Goal: Task Accomplishment & Management: Use online tool/utility

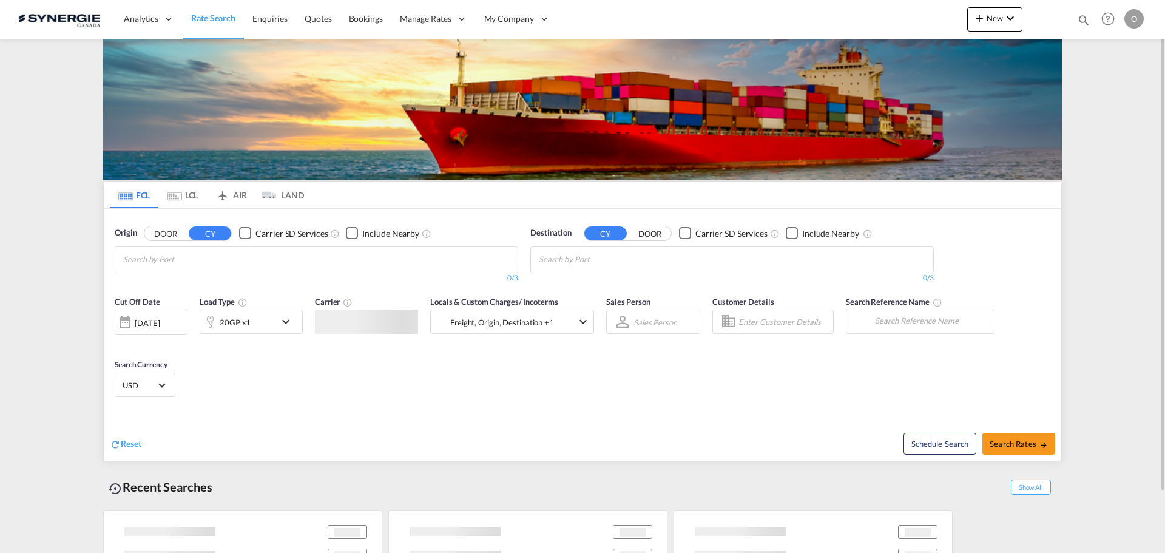
click at [1084, 21] on md-icon "icon-magnify" at bounding box center [1083, 19] width 13 height 13
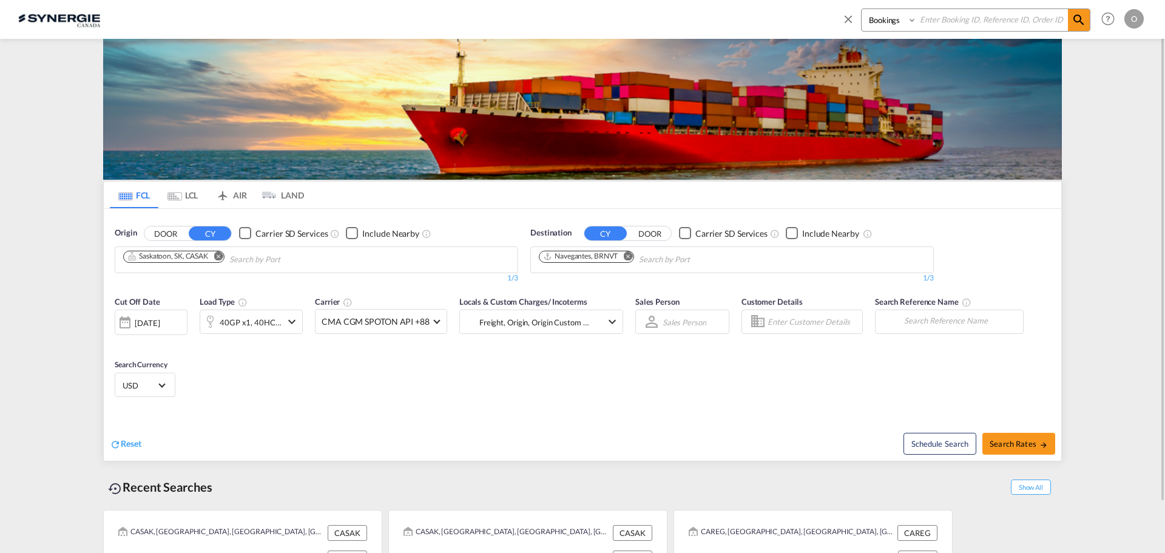
click at [879, 27] on select "Bookings Quotes Enquiries" at bounding box center [890, 20] width 58 height 22
select select "Quotes"
click at [861, 9] on select "Bookings Quotes Enquiries" at bounding box center [890, 20] width 58 height 22
click at [959, 19] on input at bounding box center [992, 19] width 151 height 21
paste input "SYC000013868"
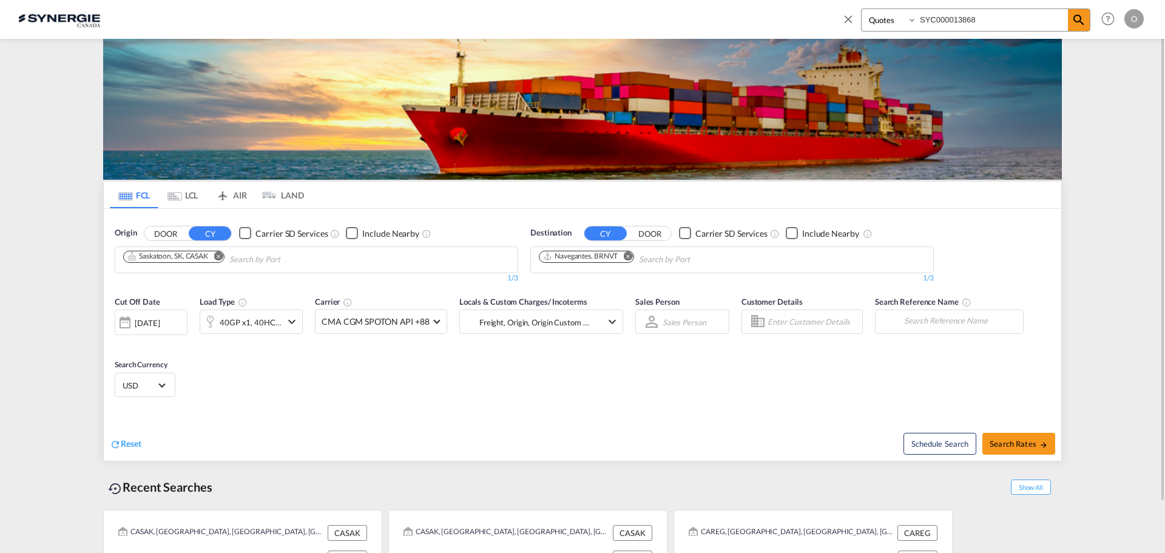
type input "SYC000013868"
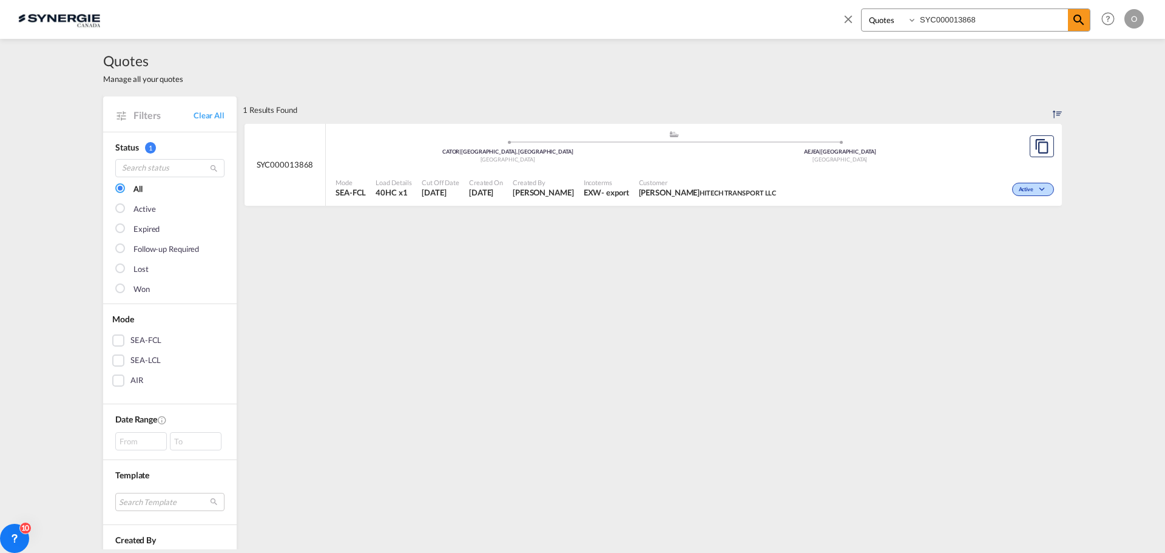
click at [664, 191] on span "Jamcee Detablan HITECH TRANSPORT LLC" at bounding box center [708, 192] width 138 height 11
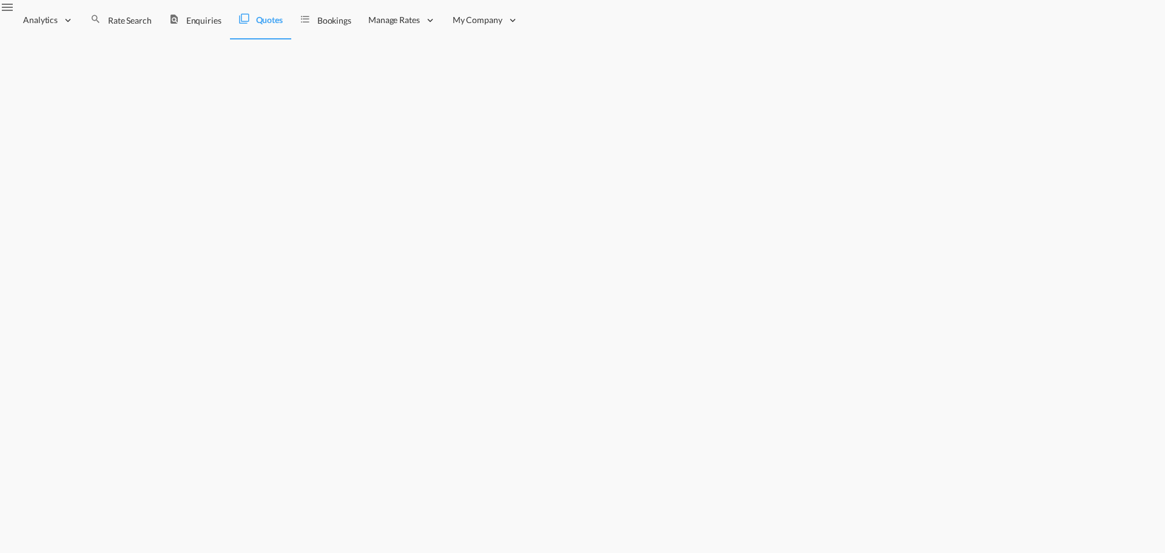
click at [175, 99] on div "SYC002912" at bounding box center [582, 108] width 958 height 19
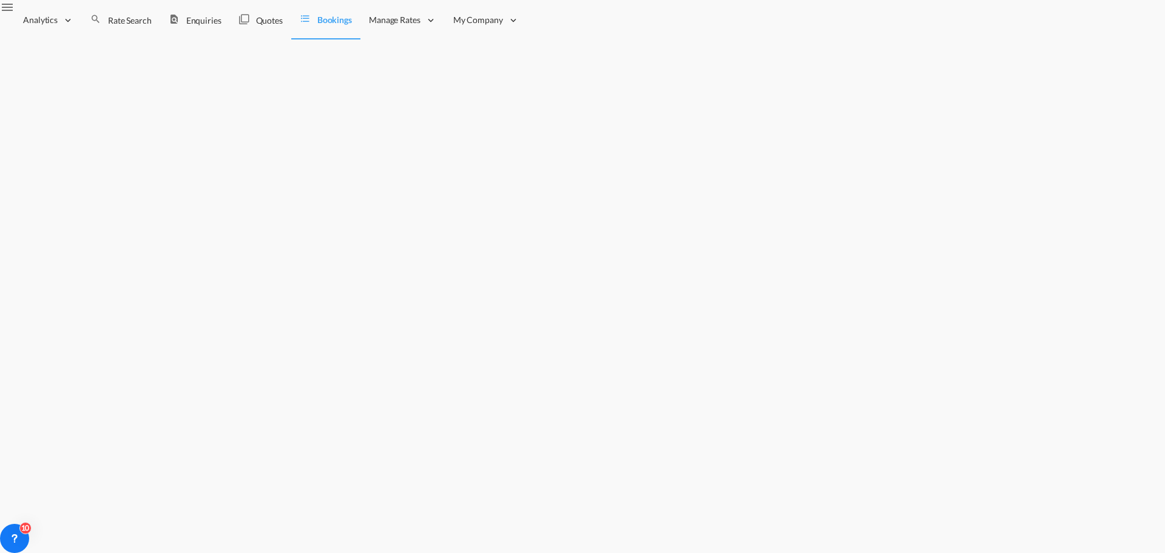
copy div "SYC002912"
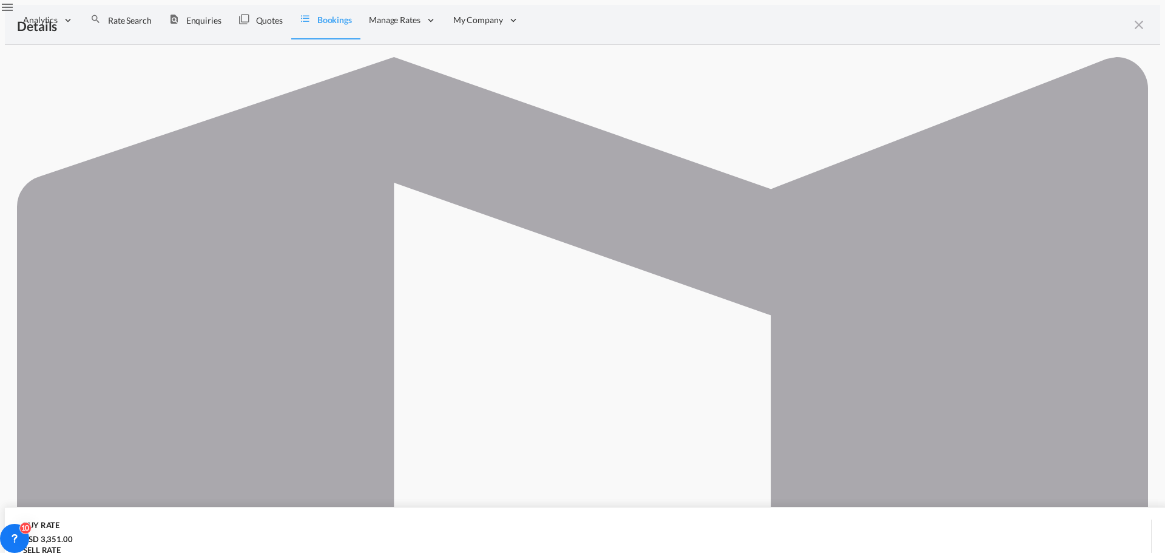
copy p "W250800817060"
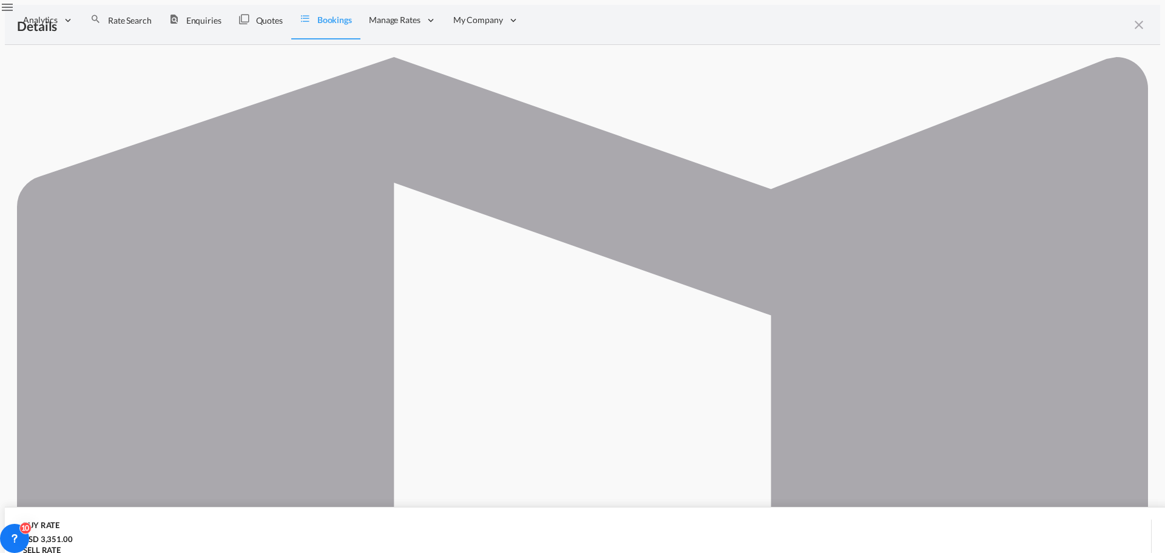
copy p "W250800817060"
